Goal: Information Seeking & Learning: Learn about a topic

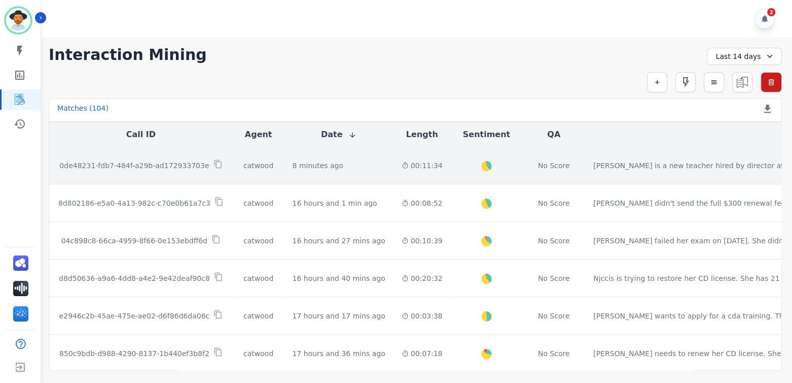
click at [159, 163] on p "0de48231-fdb7-484f-a29b-ad172933703e" at bounding box center [134, 165] width 150 height 10
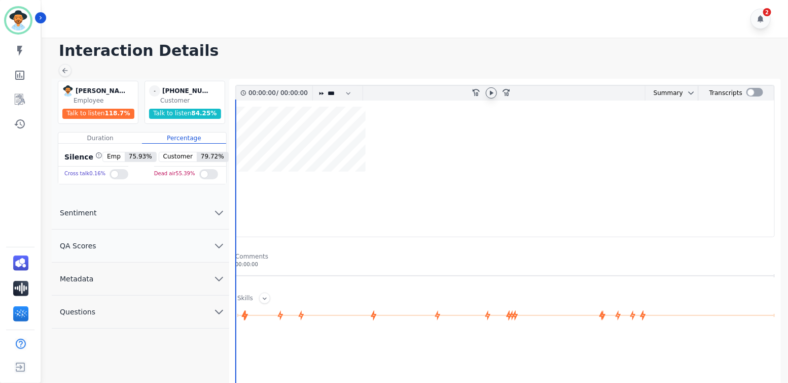
click at [493, 93] on icon at bounding box center [493, 92] width 4 height 5
click at [492, 95] on icon at bounding box center [492, 93] width 8 height 8
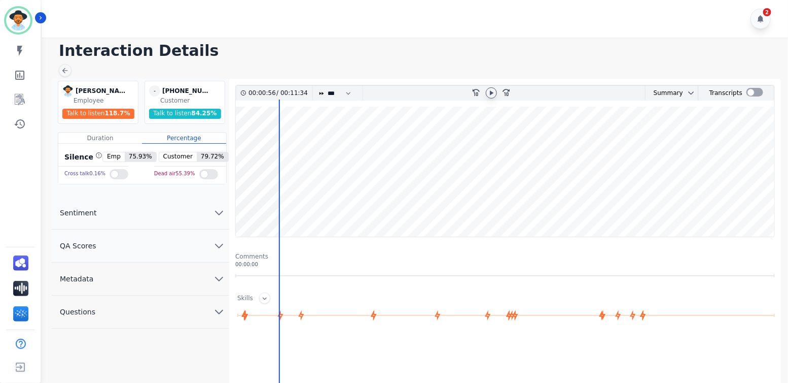
drag, startPoint x: 278, startPoint y: 111, endPoint x: 237, endPoint y: 113, distance: 40.1
click at [237, 113] on wave at bounding box center [505, 172] width 539 height 130
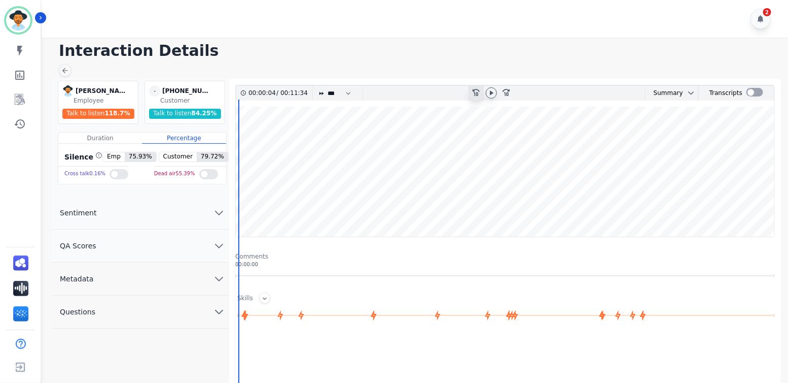
click at [476, 91] on icon "rewind-10" at bounding box center [476, 92] width 8 height 8
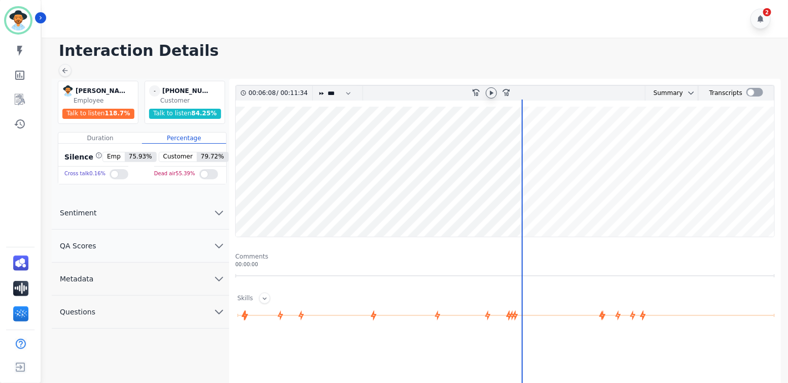
click at [496, 92] on icon at bounding box center [492, 93] width 8 height 8
click at [453, 44] on h1 "Interaction Details" at bounding box center [418, 51] width 719 height 18
